Goal: Task Accomplishment & Management: Manage account settings

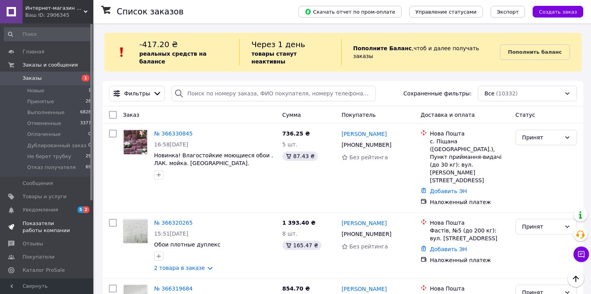
scroll to position [973, 0]
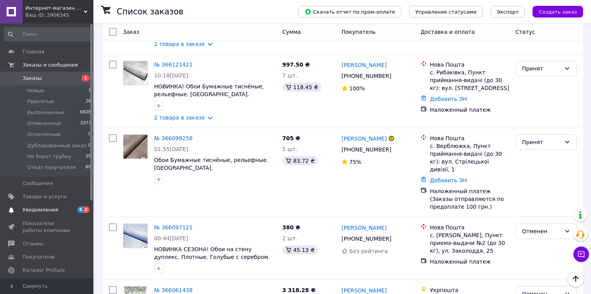
click at [51, 209] on span "Уведомления" at bounding box center [40, 209] width 35 height 7
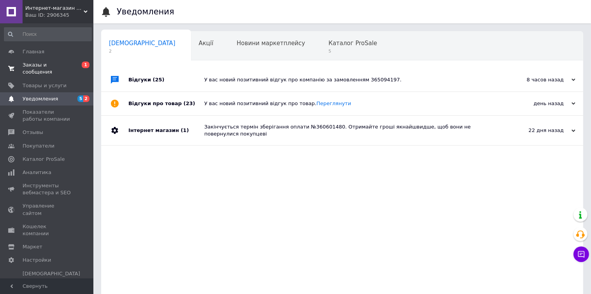
click at [52, 66] on span "Заказы и сообщения" at bounding box center [47, 69] width 49 height 14
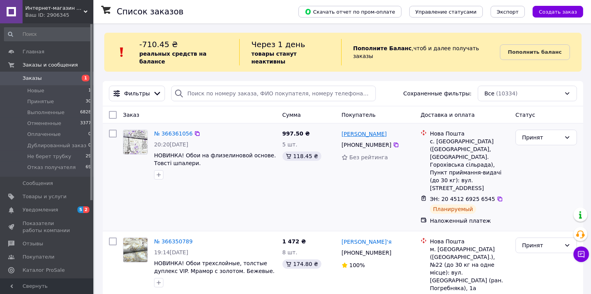
click at [382, 130] on link "[PERSON_NAME]" at bounding box center [364, 134] width 45 height 8
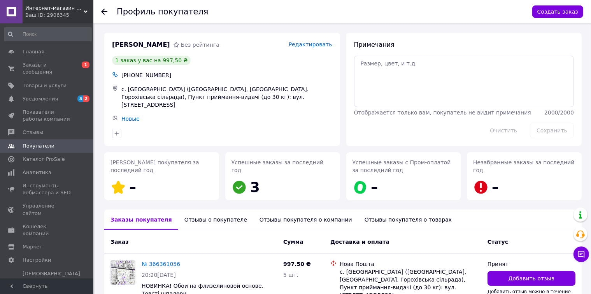
scroll to position [63, 0]
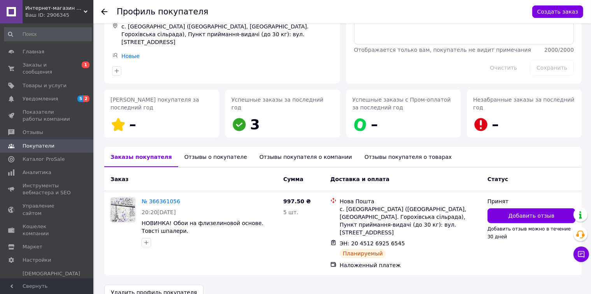
click at [202, 148] on div "Отзывы о покупателе" at bounding box center [215, 157] width 75 height 20
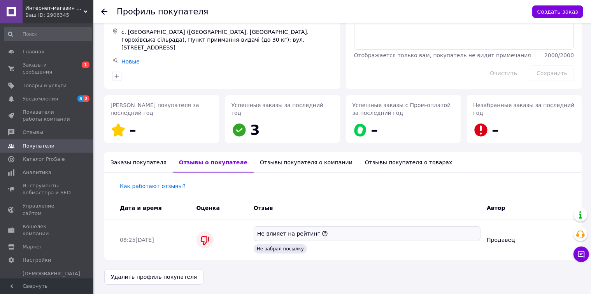
scroll to position [49, 0]
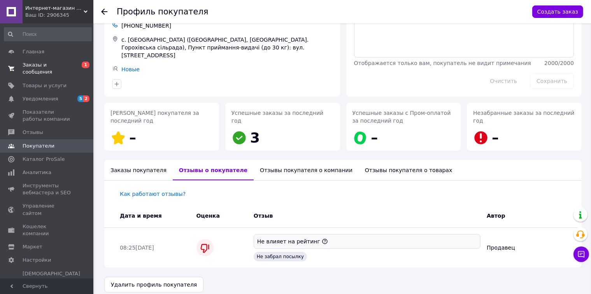
click at [50, 65] on span "Заказы и сообщения" at bounding box center [47, 69] width 49 height 14
